Goal: Task Accomplishment & Management: Manage account settings

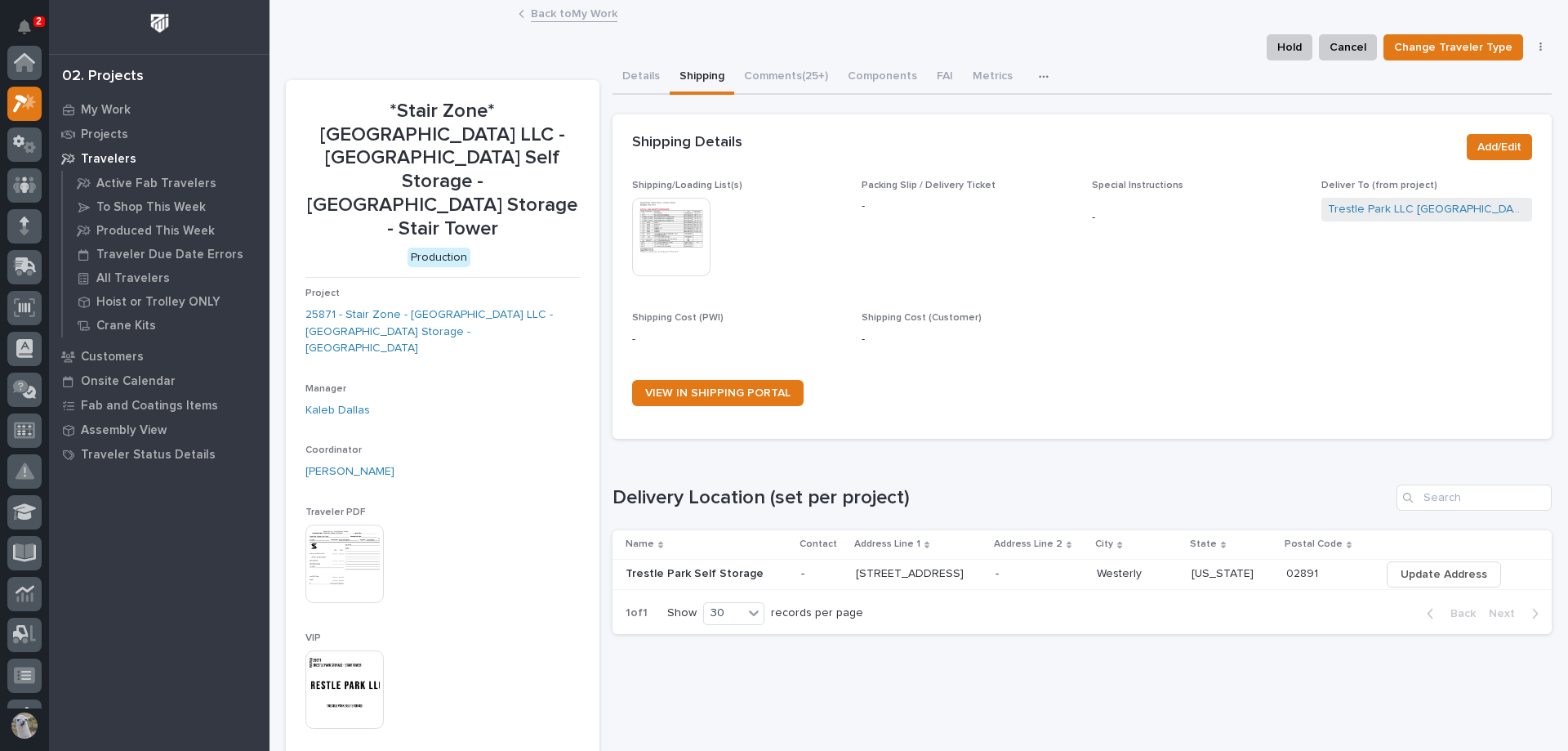
scroll to position [41, 0]
click at [83, 103] on p "My Work" at bounding box center [106, 110] width 50 height 15
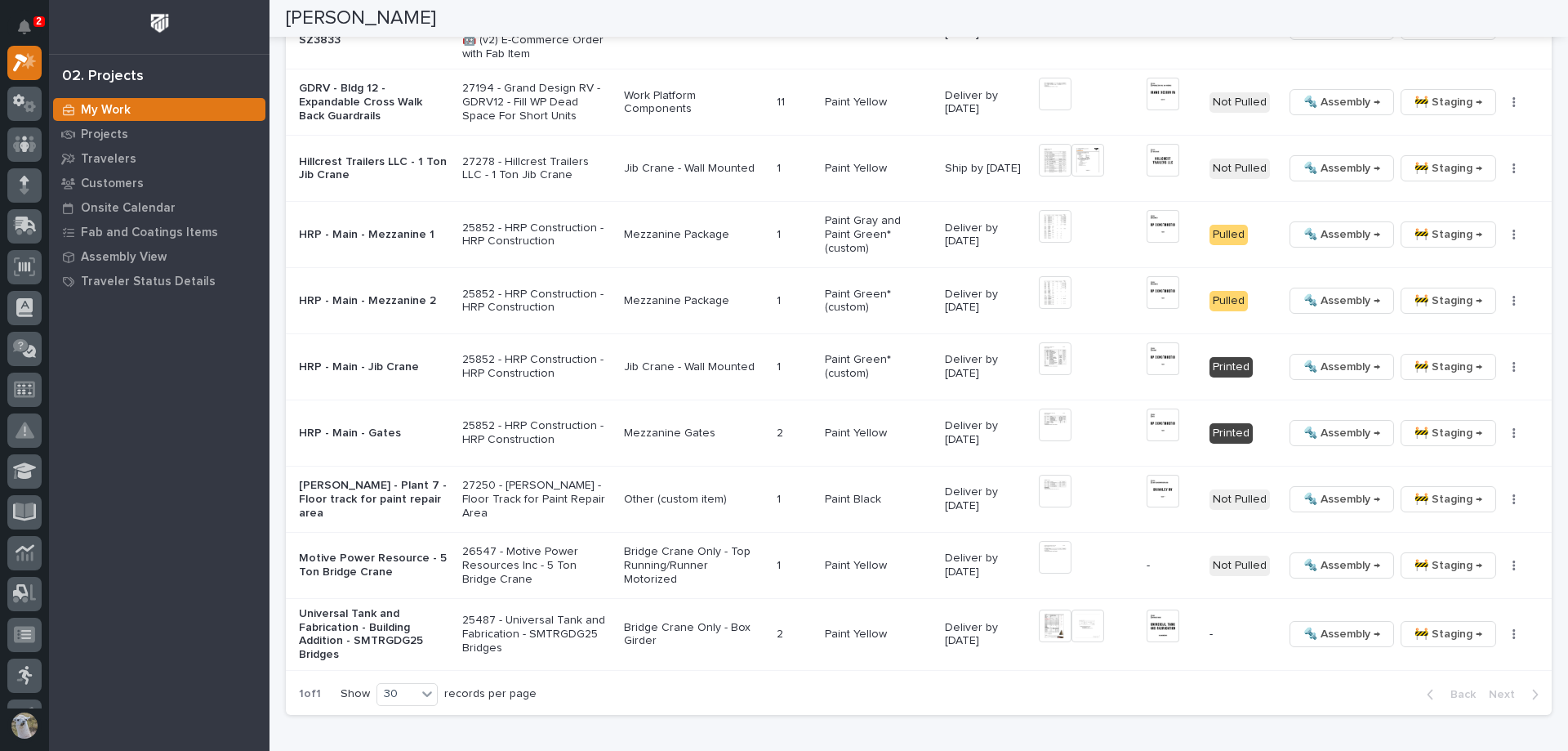
scroll to position [2042, 0]
drag, startPoint x: 375, startPoint y: 478, endPoint x: 1035, endPoint y: 684, distance: 691.4
click at [1035, 686] on div "1 of 1 Show 30 records per page Back Next" at bounding box center [918, 691] width 1266 height 41
click at [1156, 405] on img at bounding box center [1163, 421] width 32 height 32
click at [1152, 405] on img at bounding box center [1163, 421] width 32 height 32
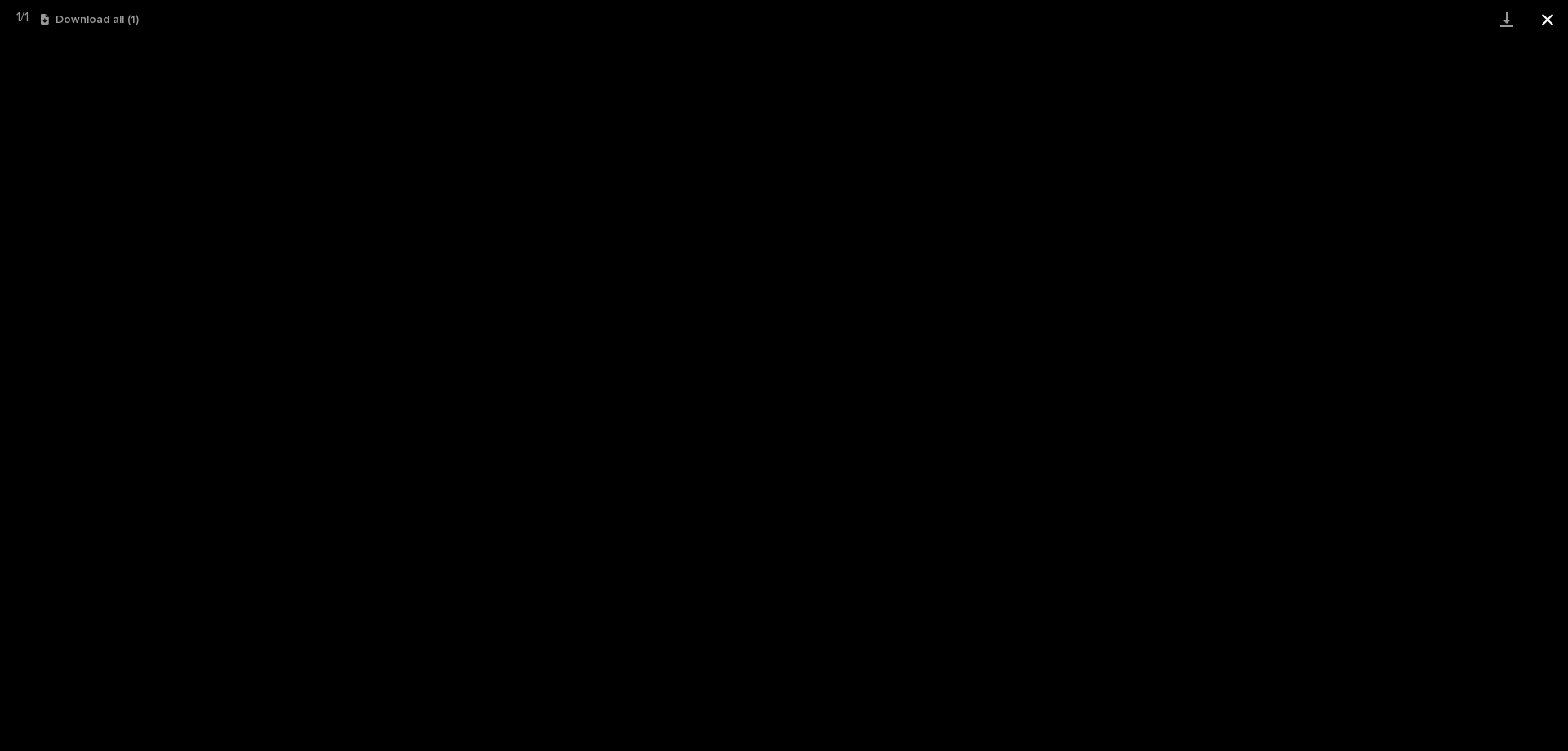
click at [1552, 19] on button "Close gallery" at bounding box center [1548, 19] width 41 height 38
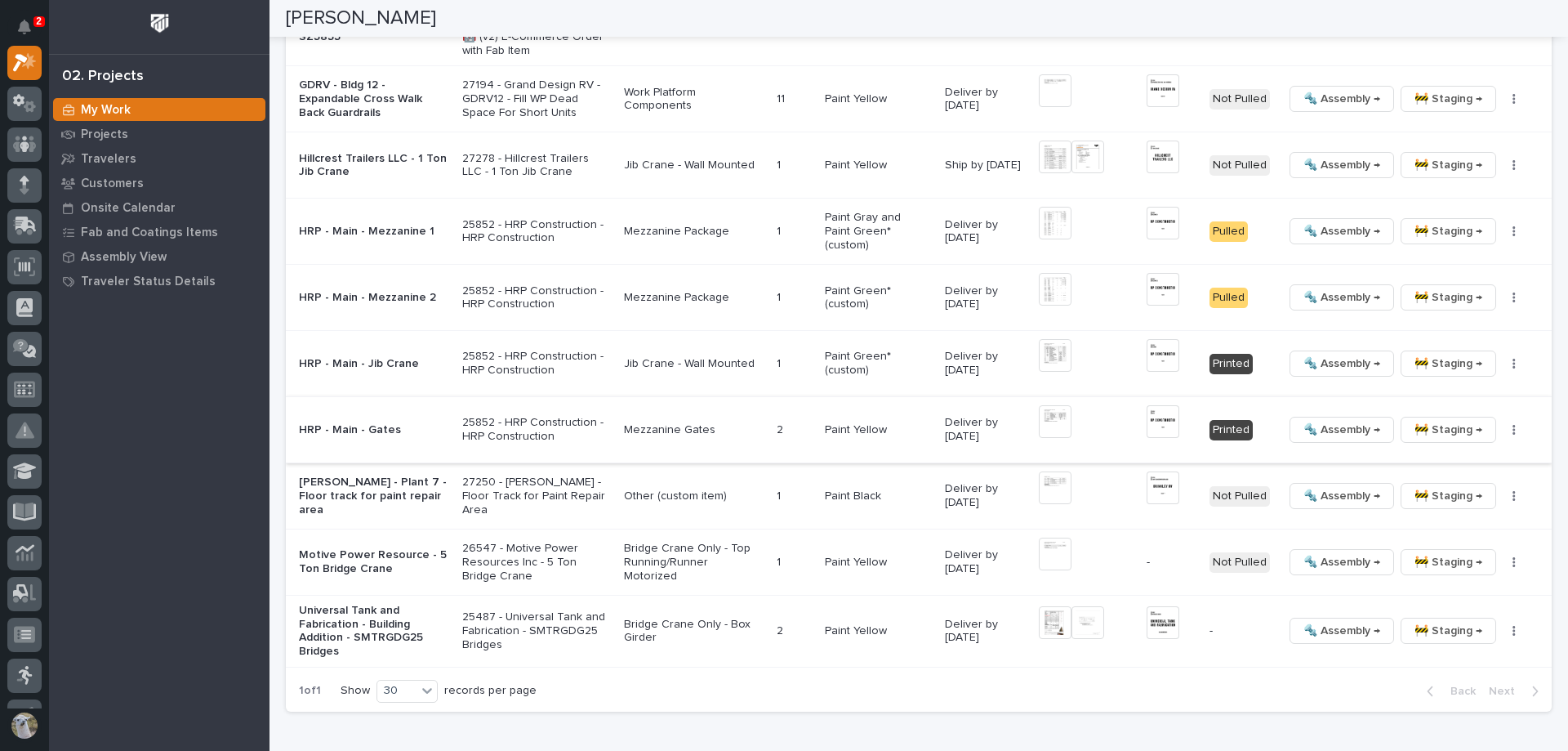
click at [1314, 420] on span "🔩 Assembly →" at bounding box center [1342, 429] width 77 height 19
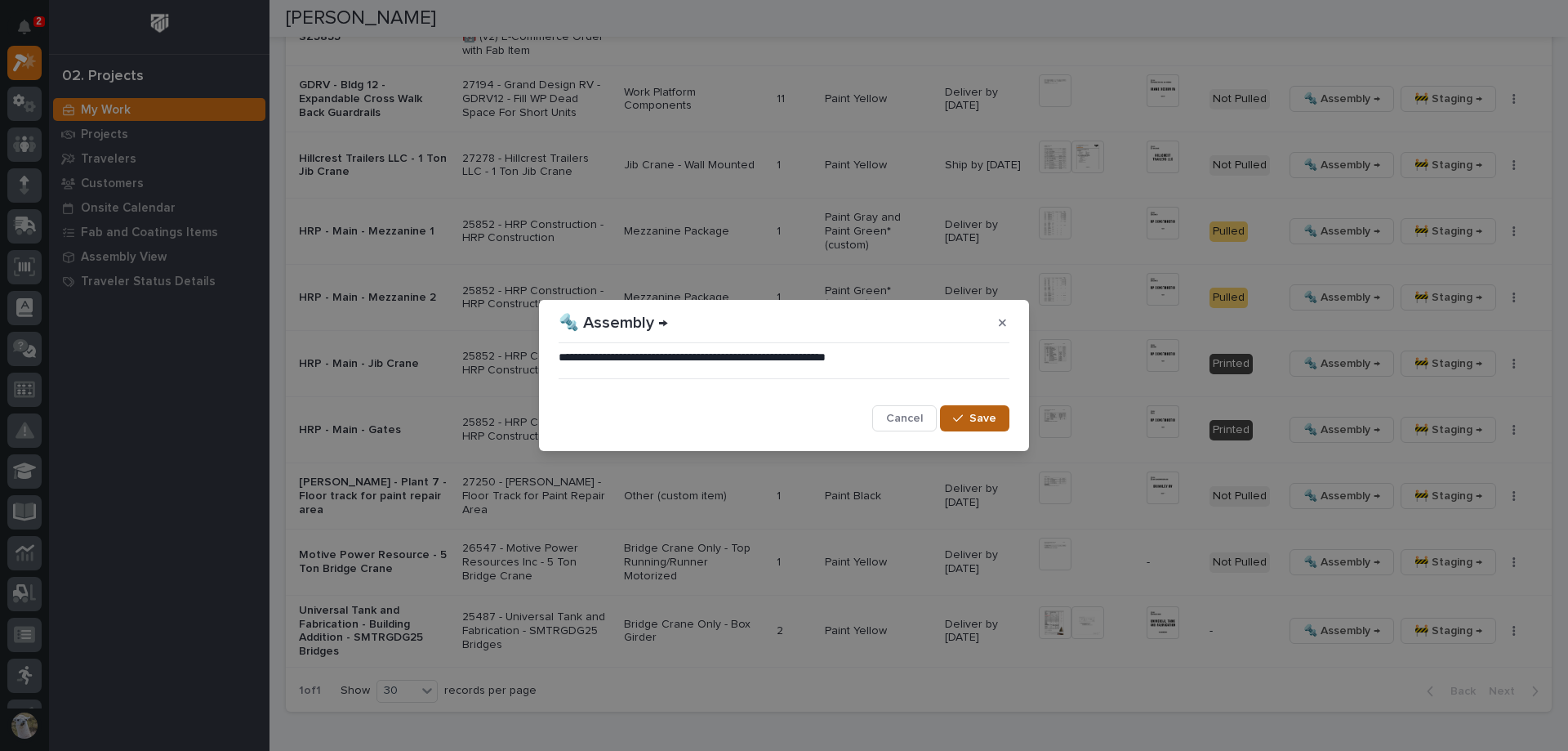
click at [966, 415] on div "button" at bounding box center [962, 418] width 17 height 11
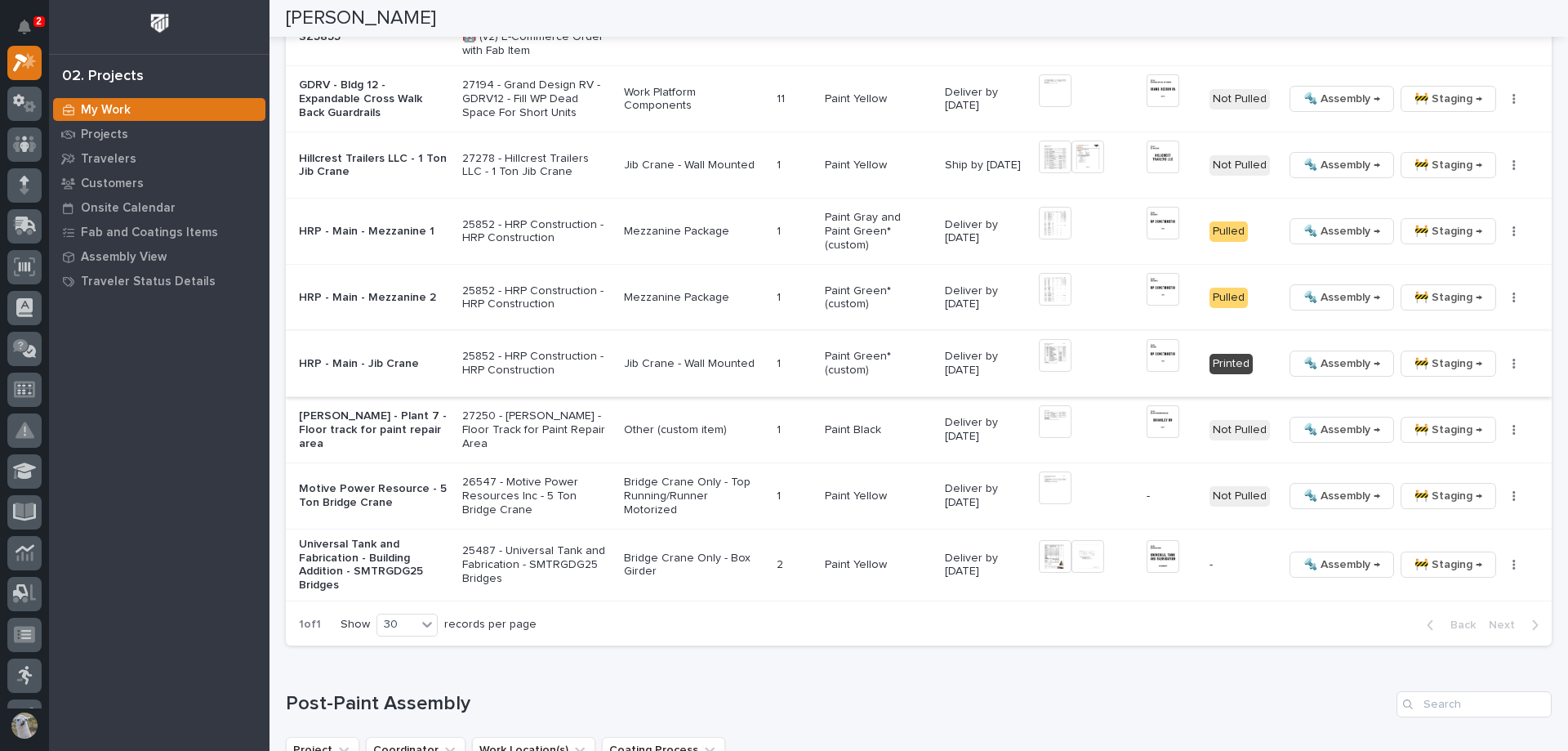
click at [1150, 339] on img at bounding box center [1163, 355] width 32 height 32
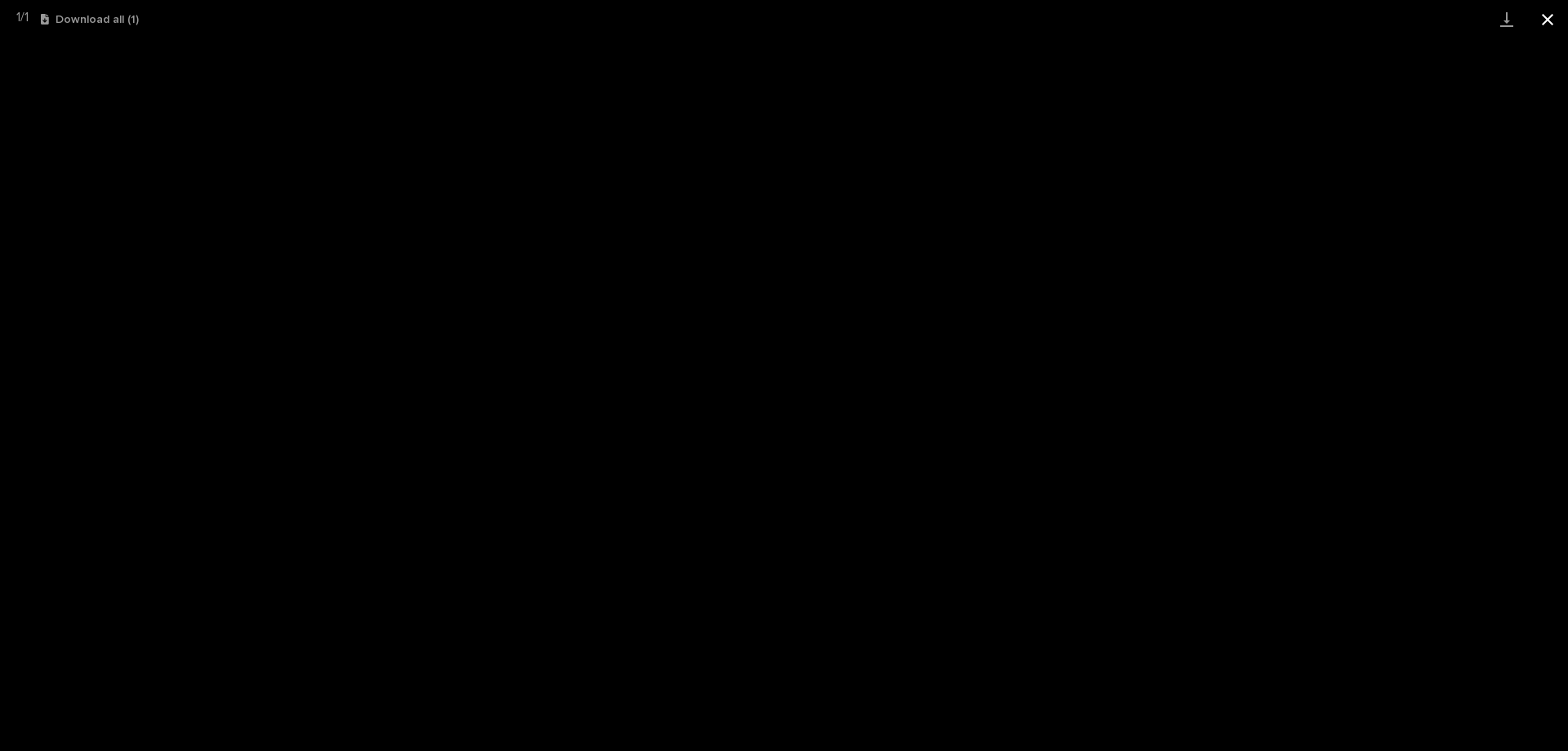
click at [1547, 31] on button "Close gallery" at bounding box center [1548, 19] width 41 height 38
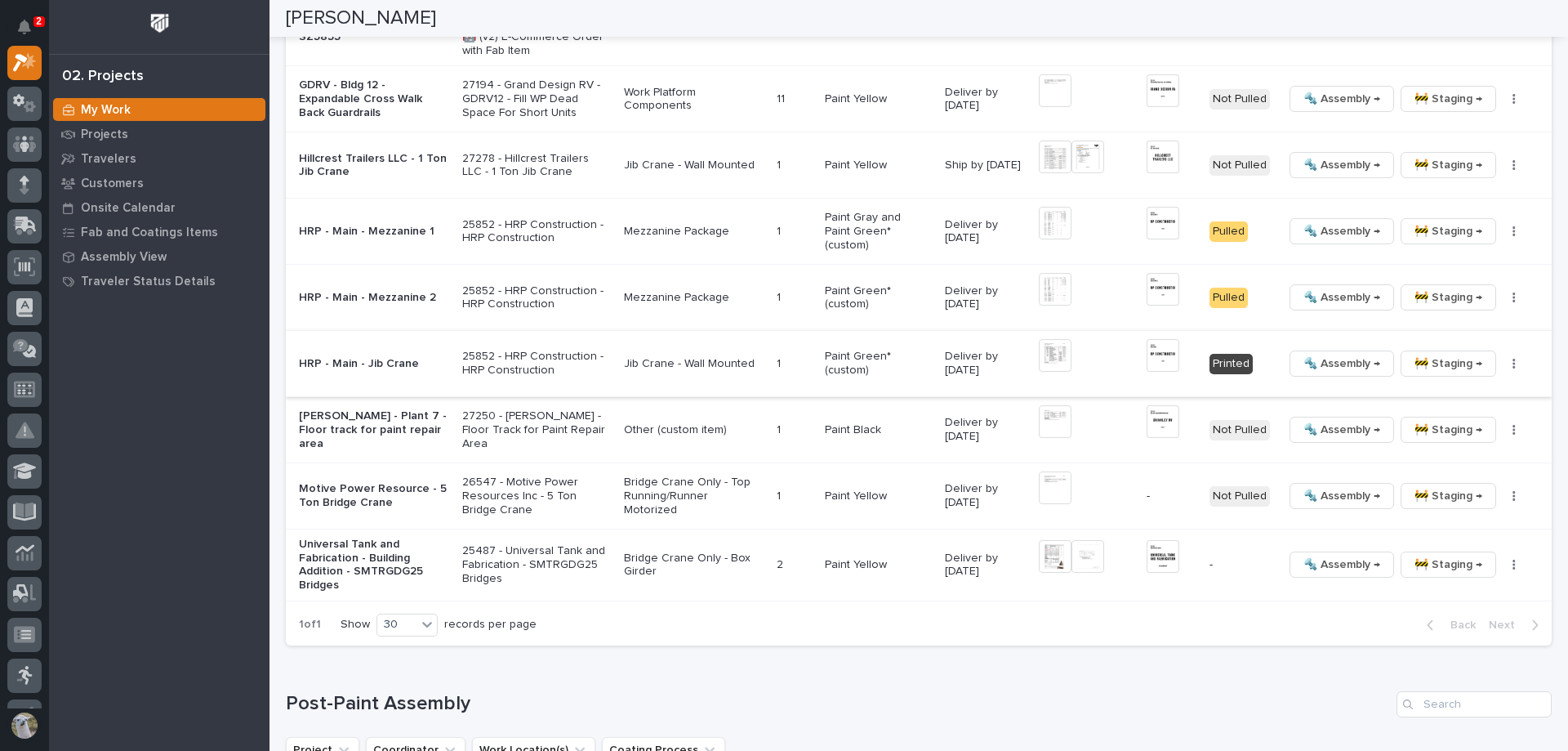
click at [1330, 353] on span "🔩 Assembly →" at bounding box center [1342, 363] width 77 height 19
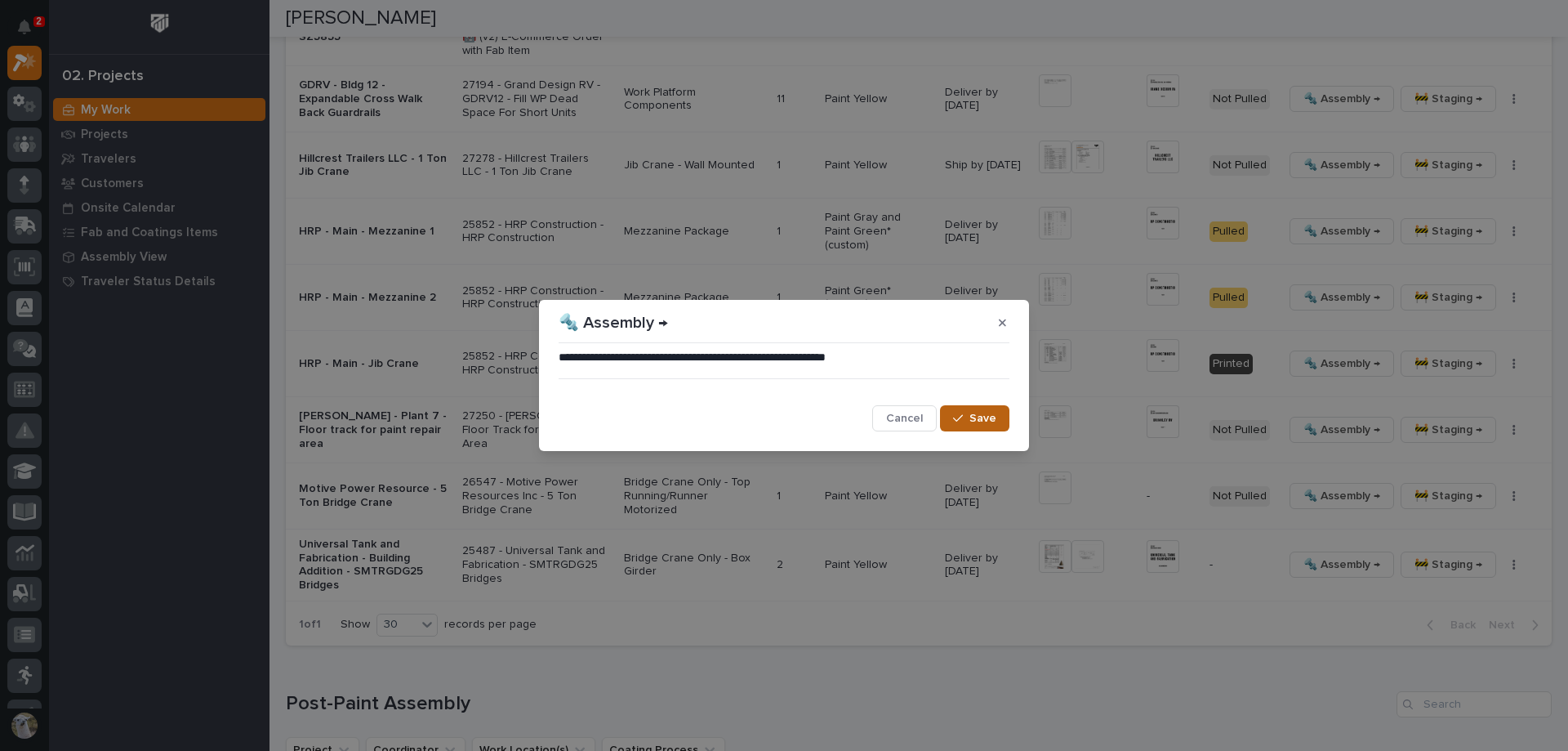
click at [960, 415] on icon "button" at bounding box center [958, 418] width 10 height 11
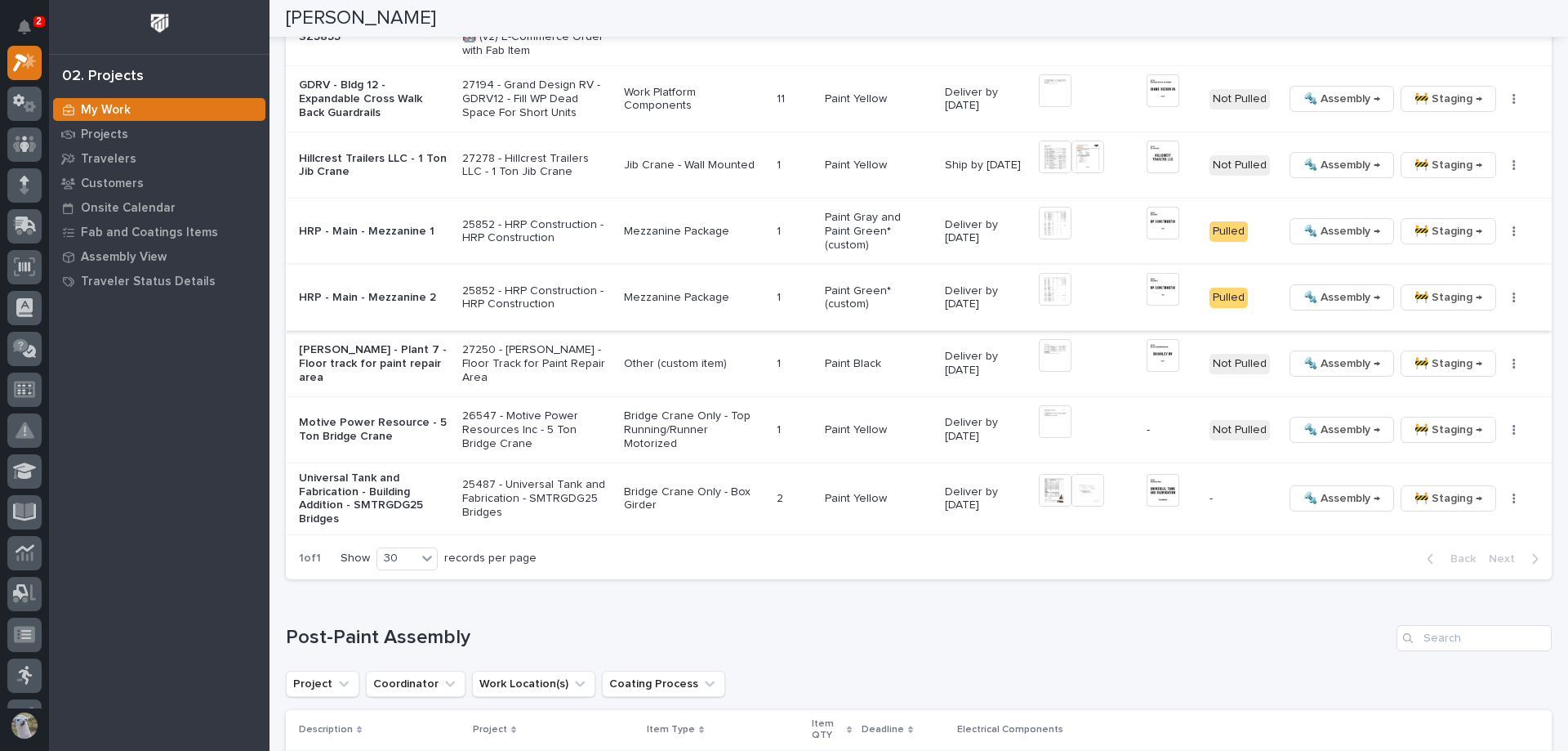
click at [1154, 273] on img at bounding box center [1163, 288] width 32 height 32
click at [1430, 287] on span "🚧 Staging →" at bounding box center [1448, 297] width 68 height 19
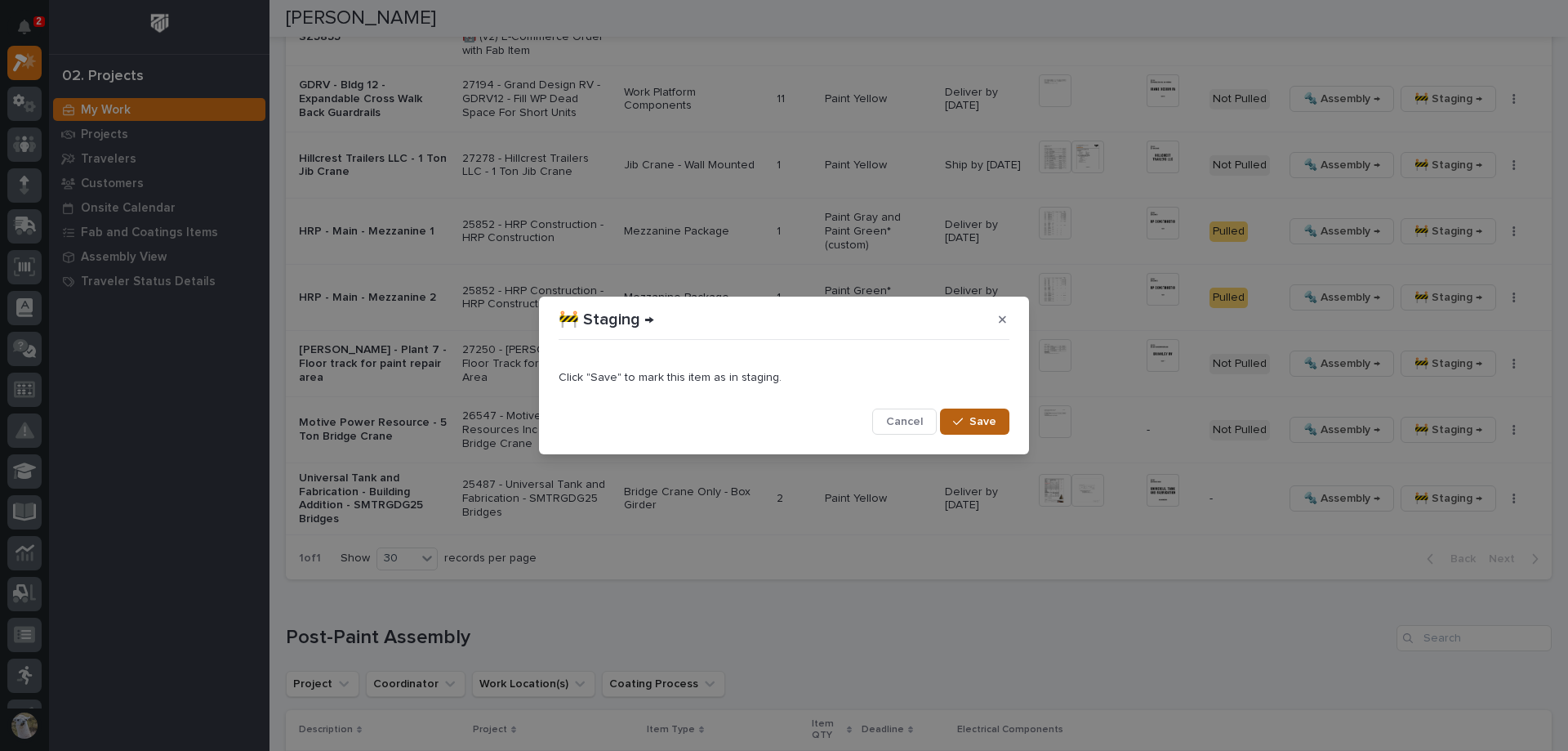
click at [975, 414] on button "Save" at bounding box center [975, 421] width 70 height 26
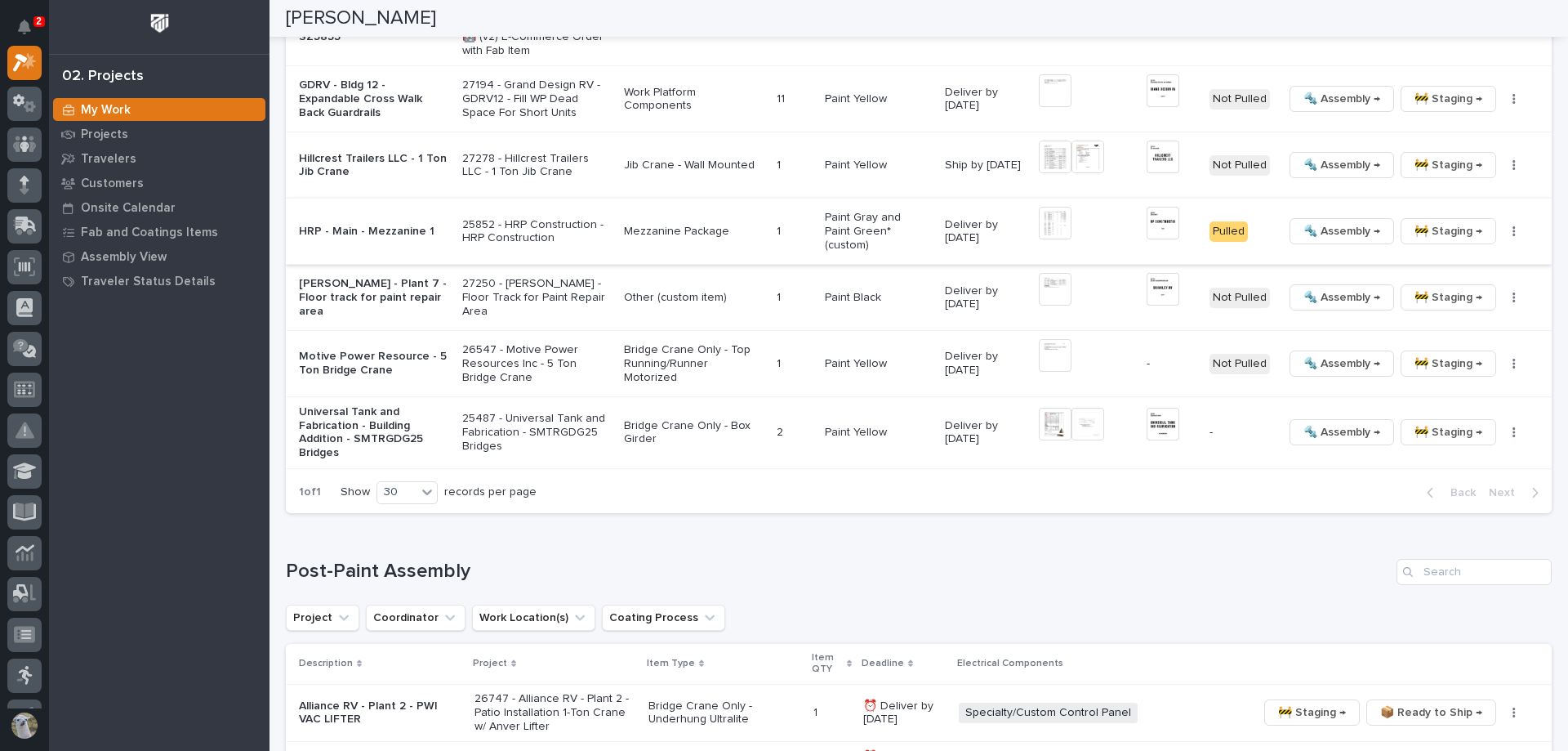
click at [1165, 207] on img at bounding box center [1163, 223] width 32 height 32
click at [1154, 207] on img at bounding box center [1163, 223] width 32 height 32
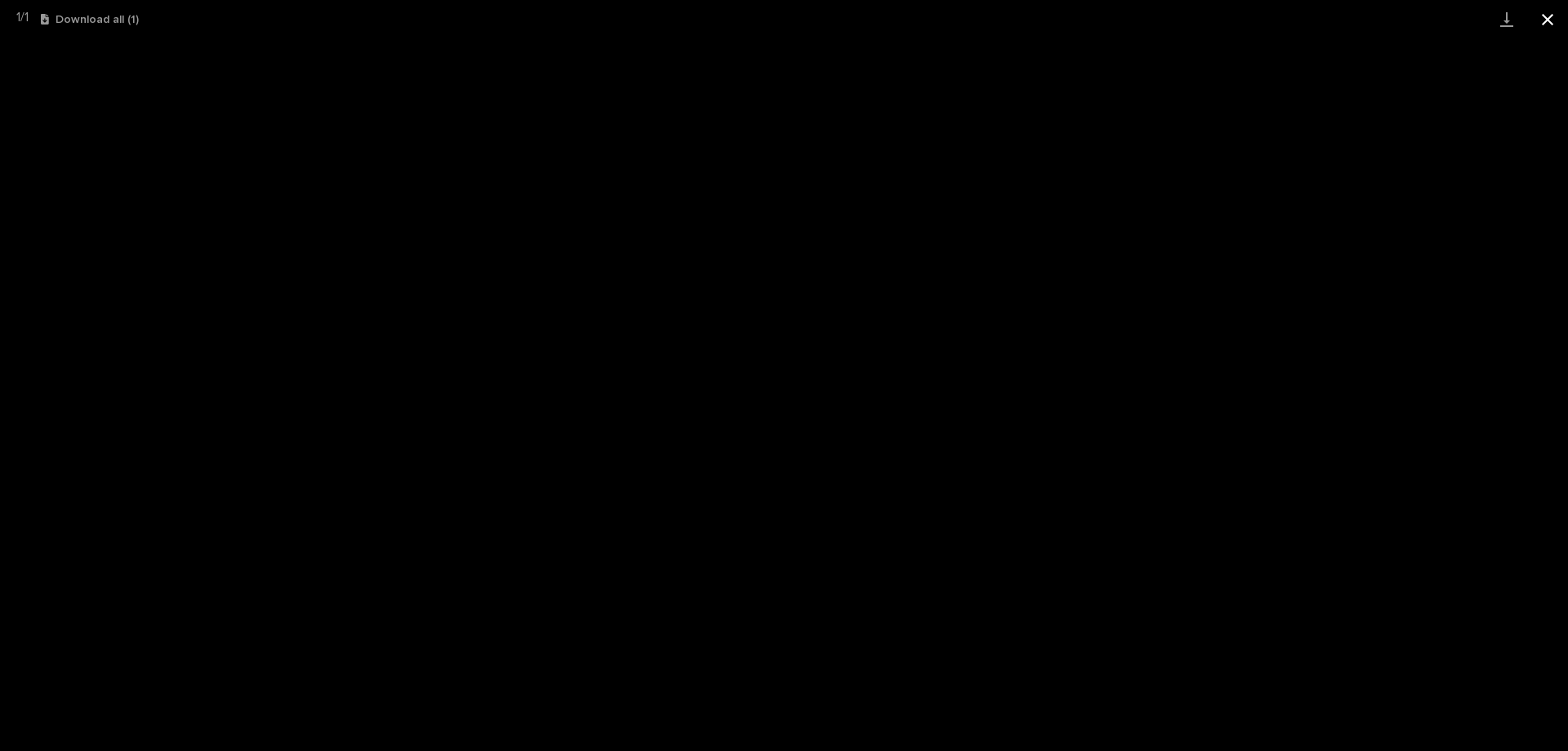
click at [1547, 21] on button "Close gallery" at bounding box center [1548, 19] width 41 height 38
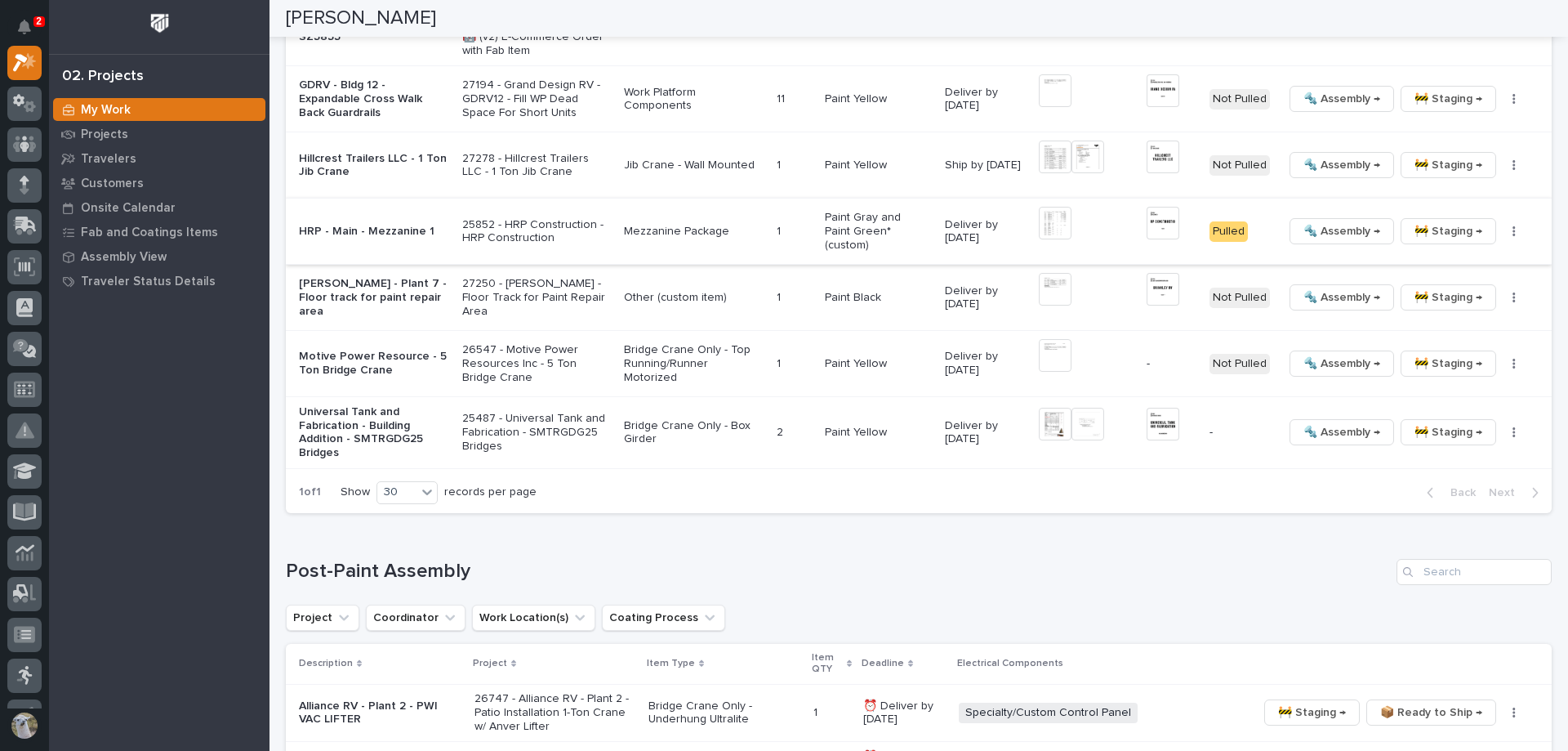
click at [1445, 222] on span "🚧 Staging →" at bounding box center [1448, 231] width 68 height 19
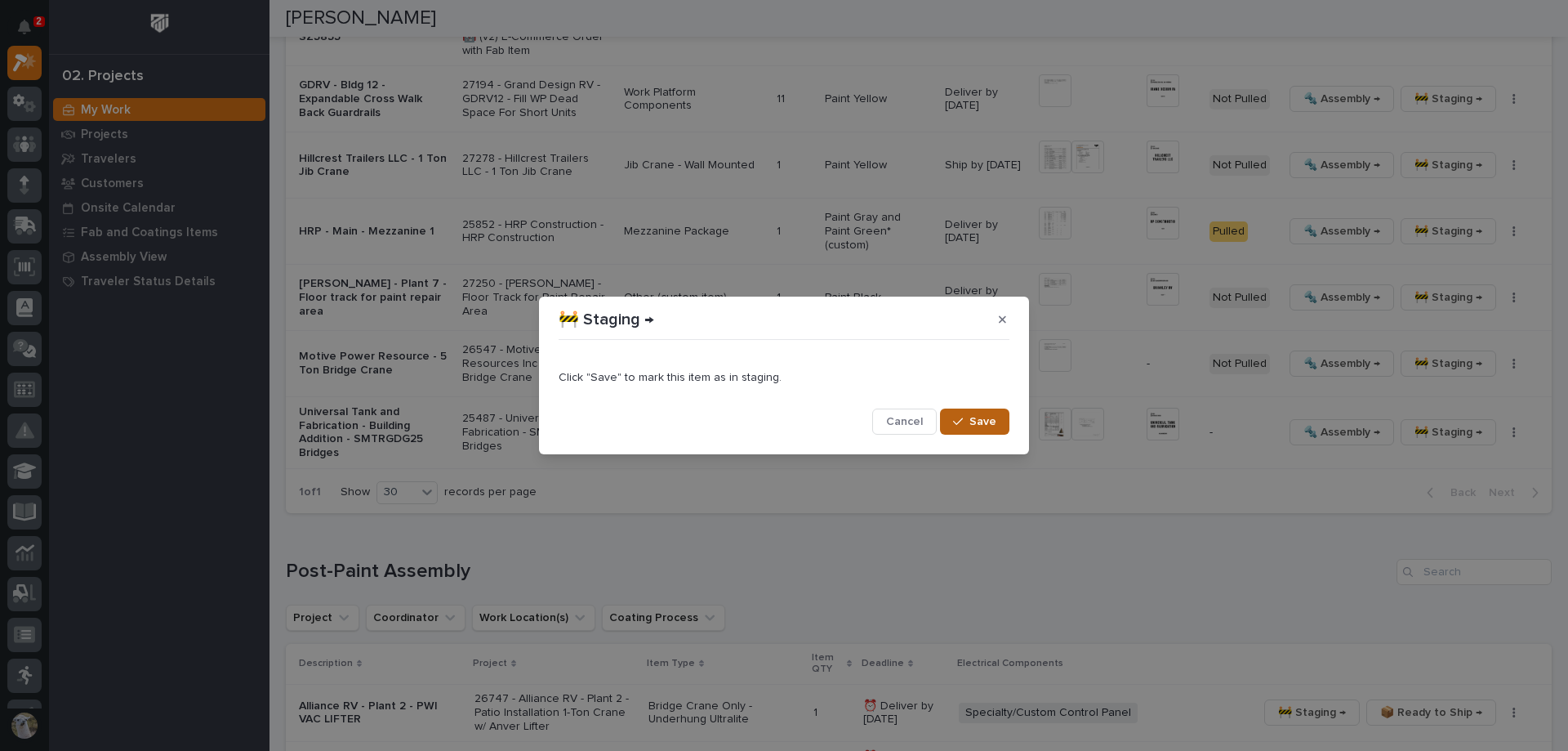
click at [987, 418] on span "Save" at bounding box center [983, 422] width 27 height 15
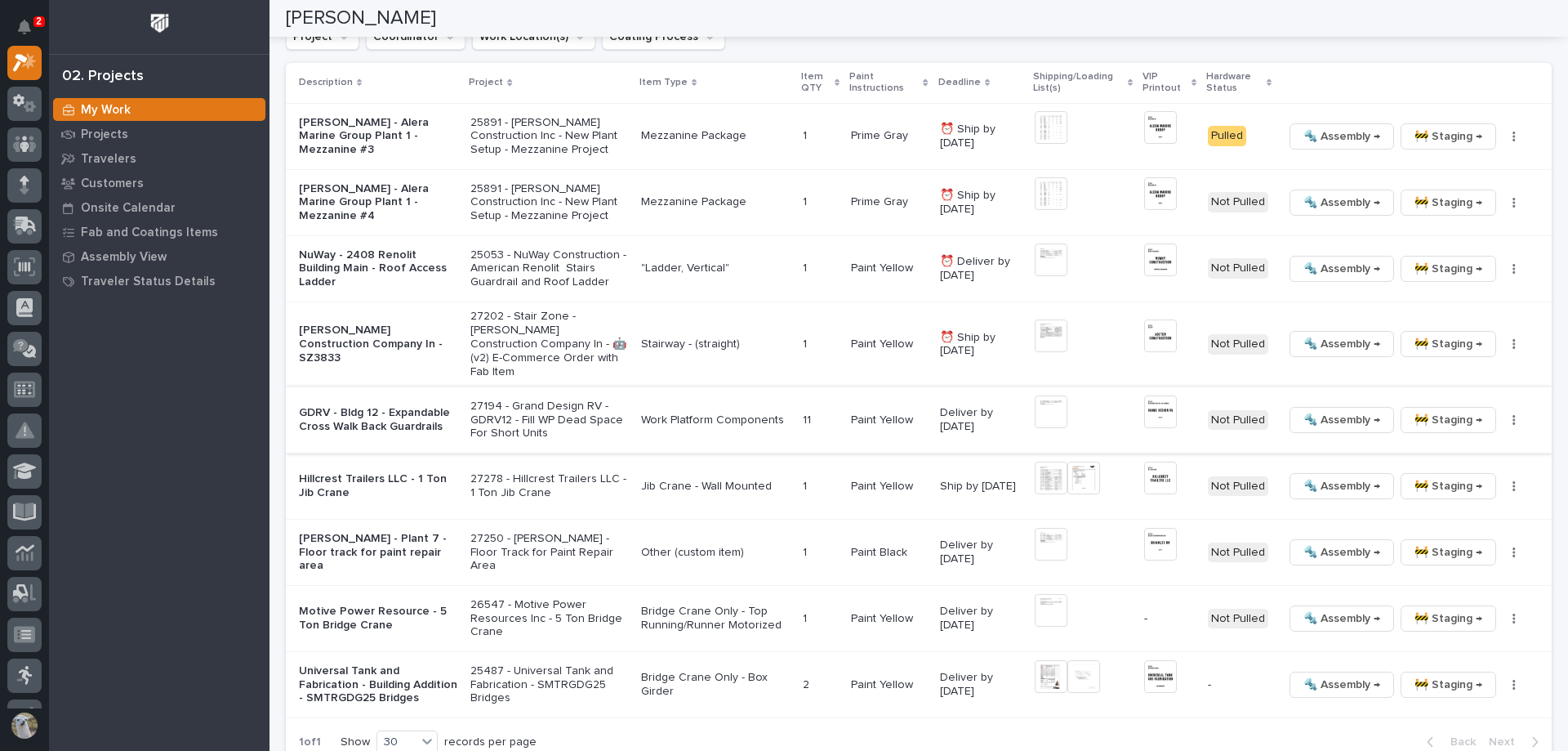
scroll to position [1715, 0]
click at [1449, 134] on span "🚧 Staging →" at bounding box center [1448, 136] width 68 height 19
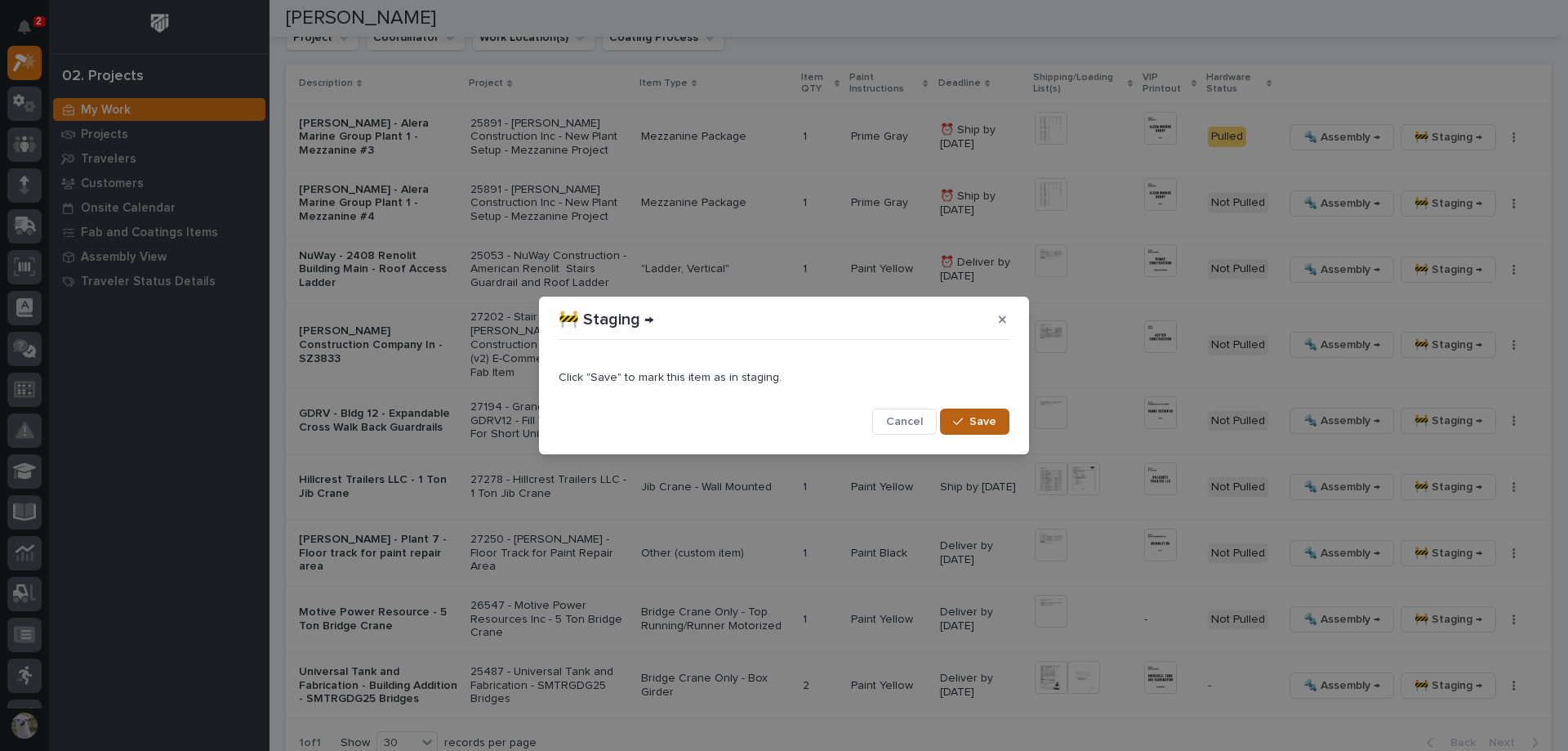
click at [986, 418] on span "Save" at bounding box center [983, 422] width 27 height 15
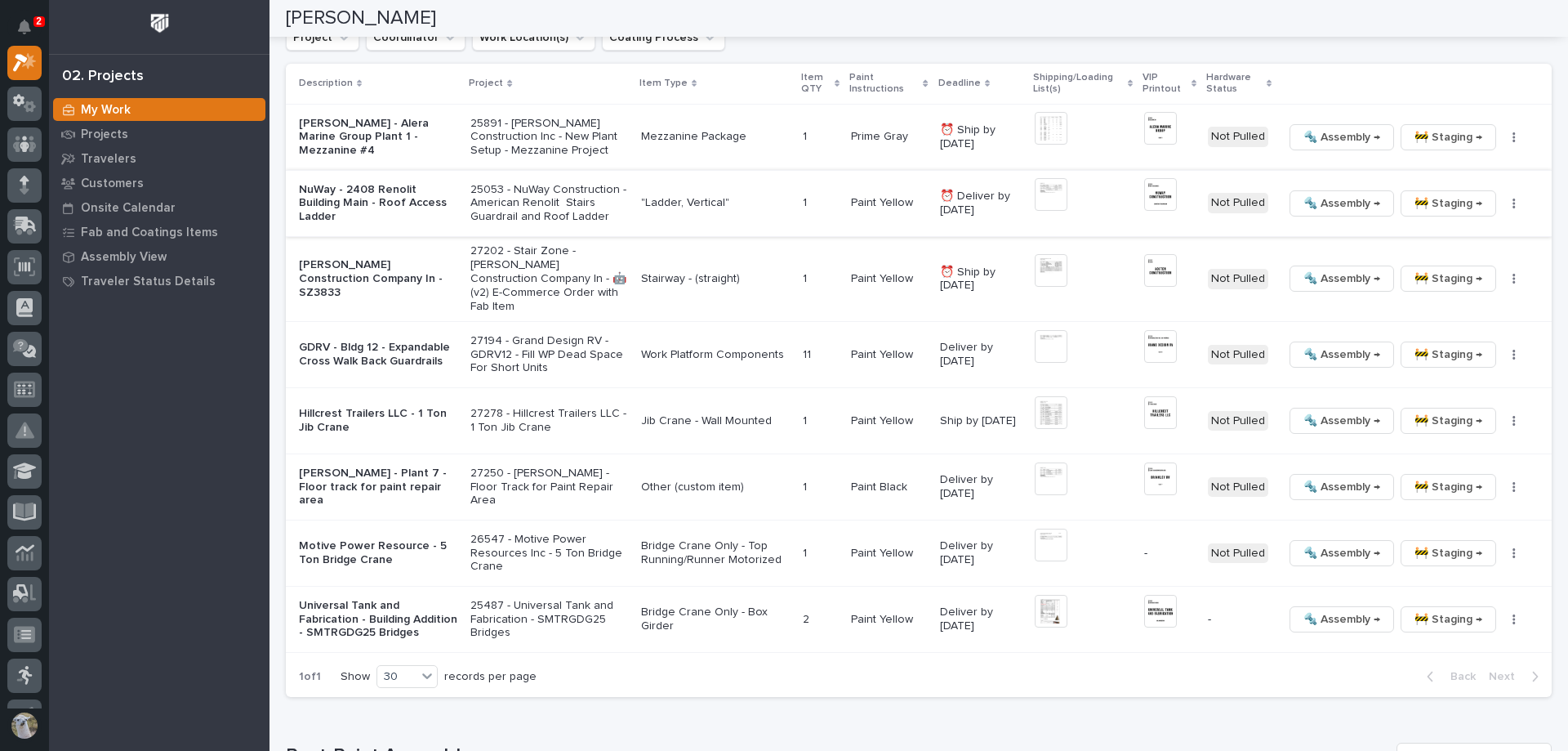
scroll to position [1682, 0]
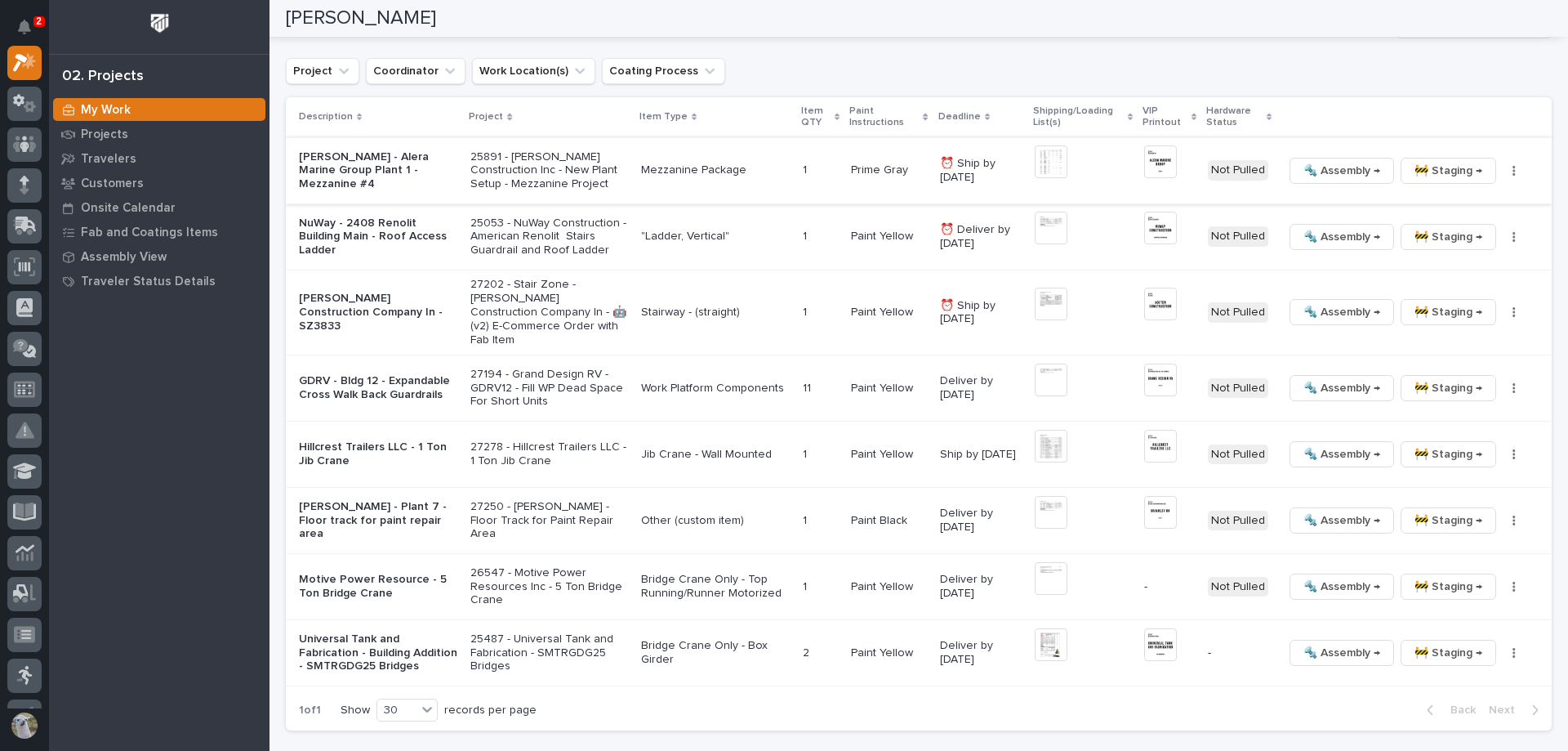
click at [1462, 165] on span "🚧 Staging →" at bounding box center [1448, 171] width 68 height 19
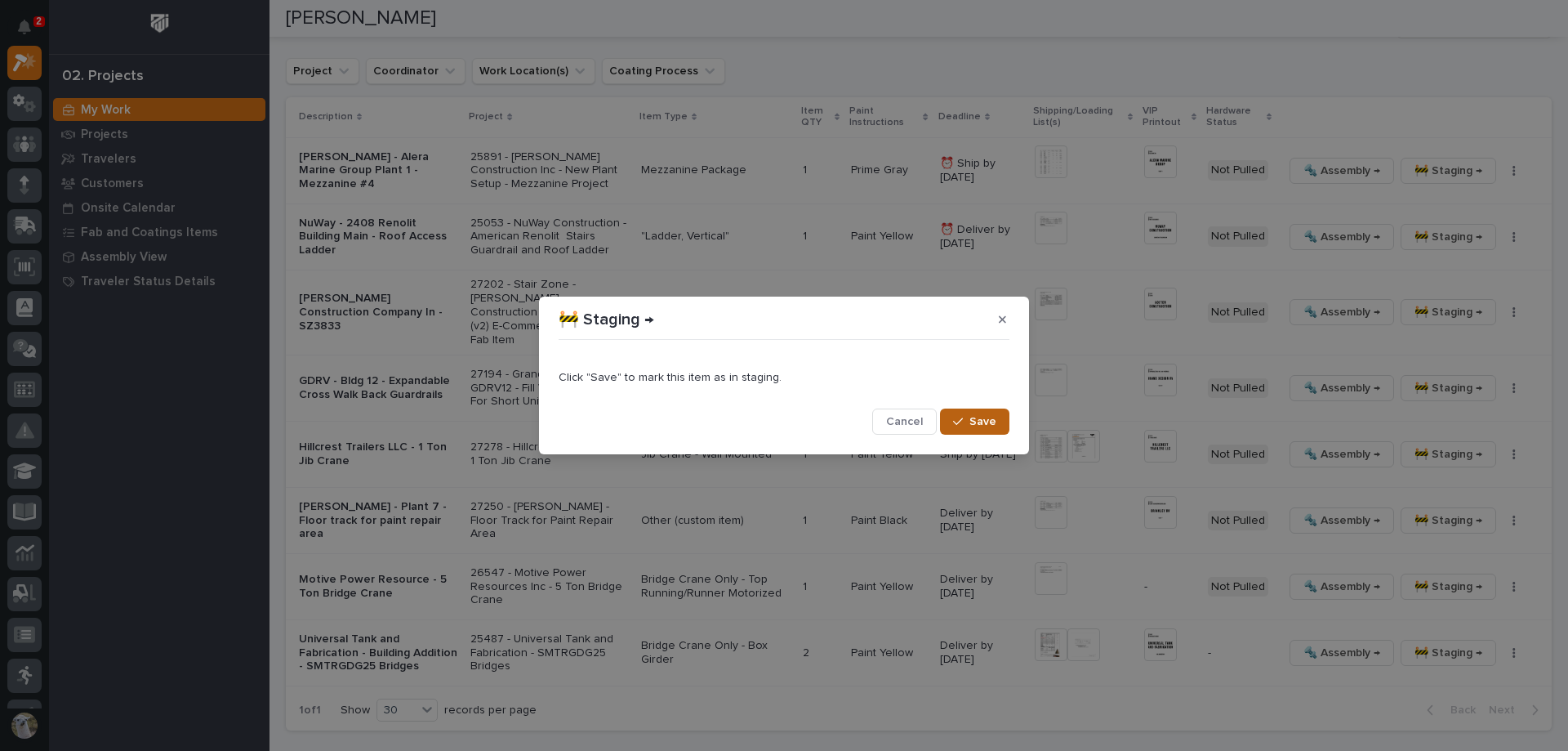
click at [970, 420] on div "button" at bounding box center [962, 421] width 17 height 11
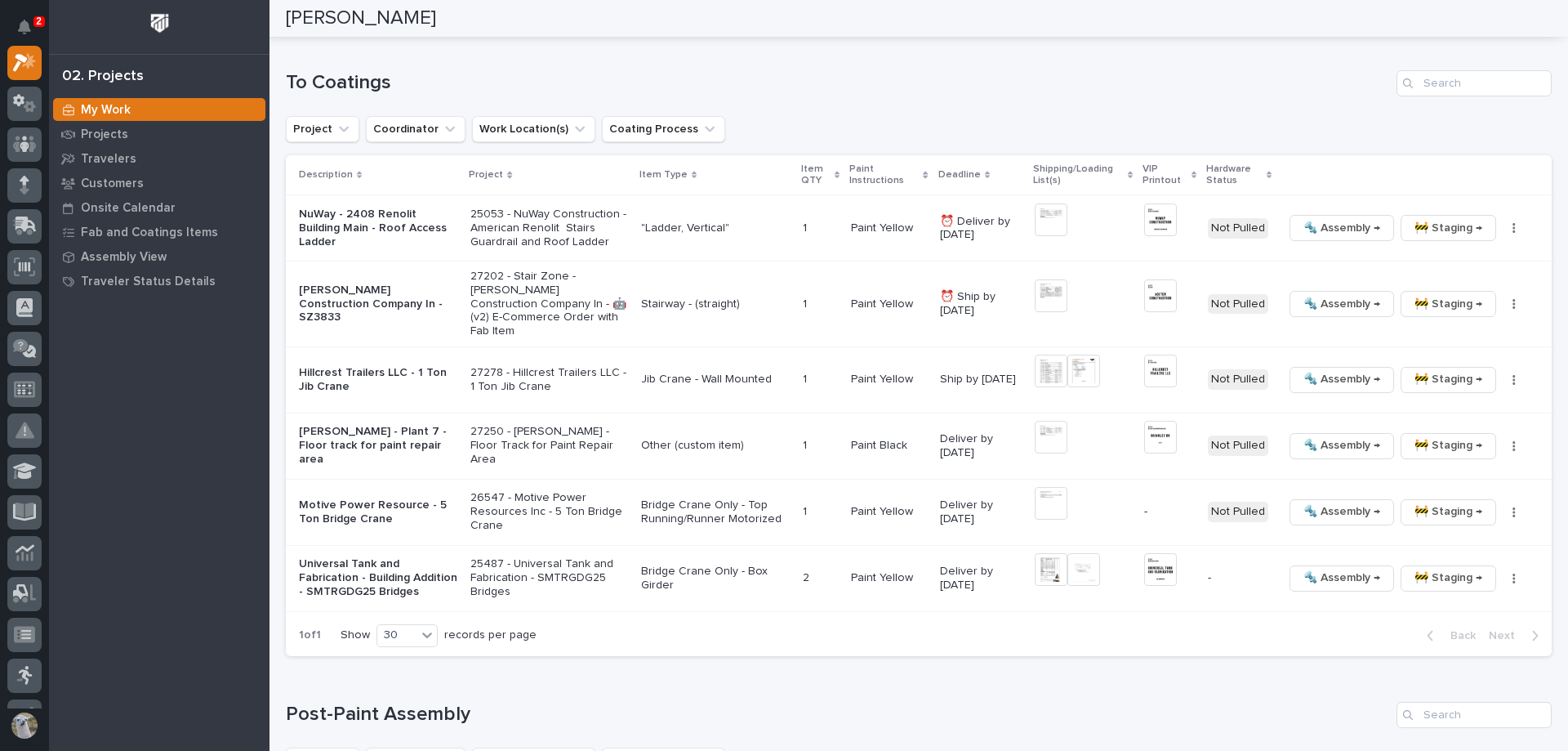
scroll to position [1611, 0]
